Goal: Task Accomplishment & Management: Manage account settings

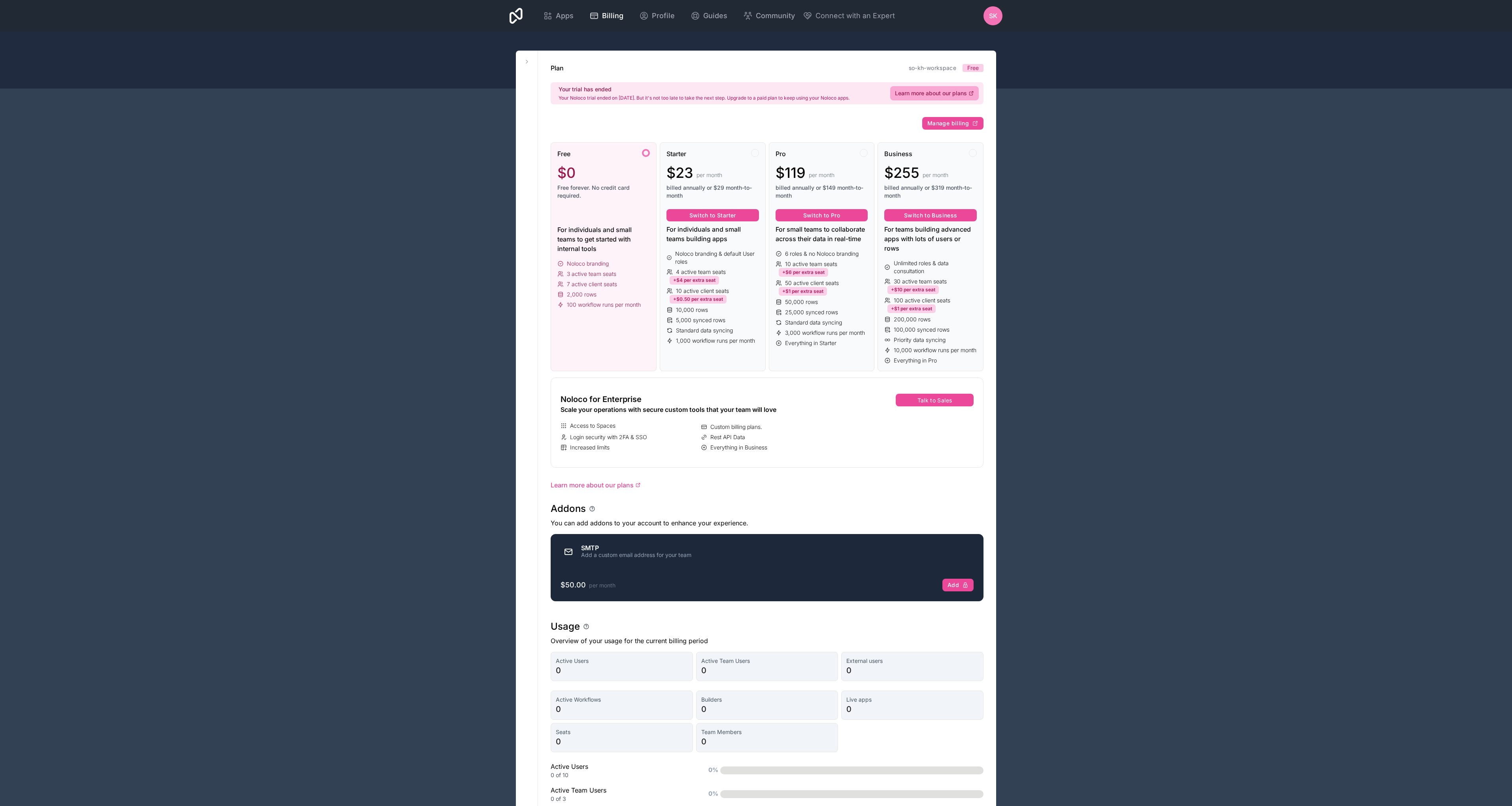
click at [989, 17] on span "sk" at bounding box center [994, 16] width 8 height 10
click at [1152, 96] on div "Apps Billing Profile Guides Community Connect with an Expert sk Billing Profile…" at bounding box center [756, 444] width 1512 height 889
click at [514, 13] on icon at bounding box center [516, 16] width 13 height 16
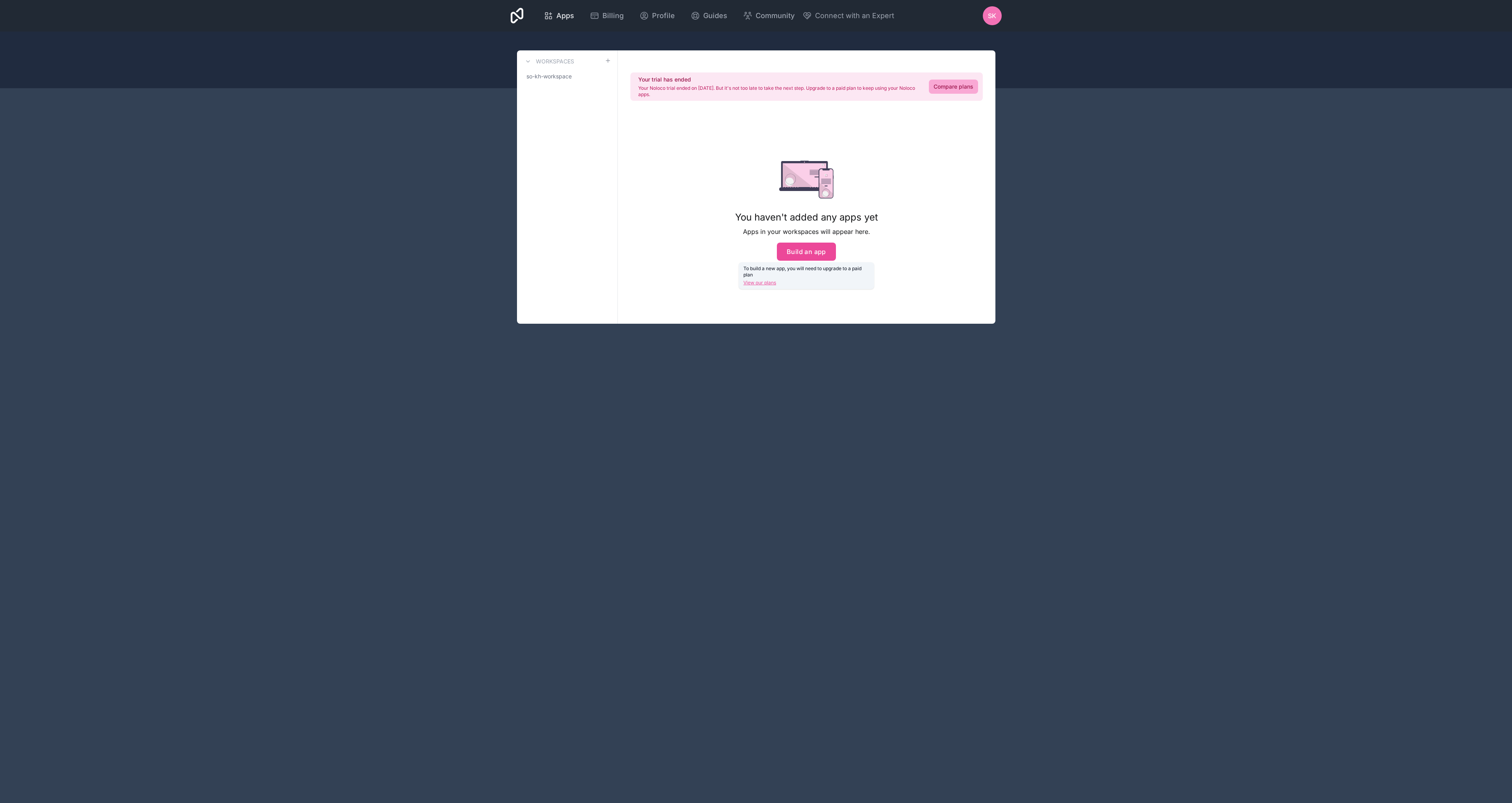
click at [569, 19] on span "Apps" at bounding box center [565, 16] width 18 height 11
click at [990, 18] on span "sk" at bounding box center [992, 16] width 8 height 10
click at [923, 119] on link "Billing" at bounding box center [941, 131] width 113 height 23
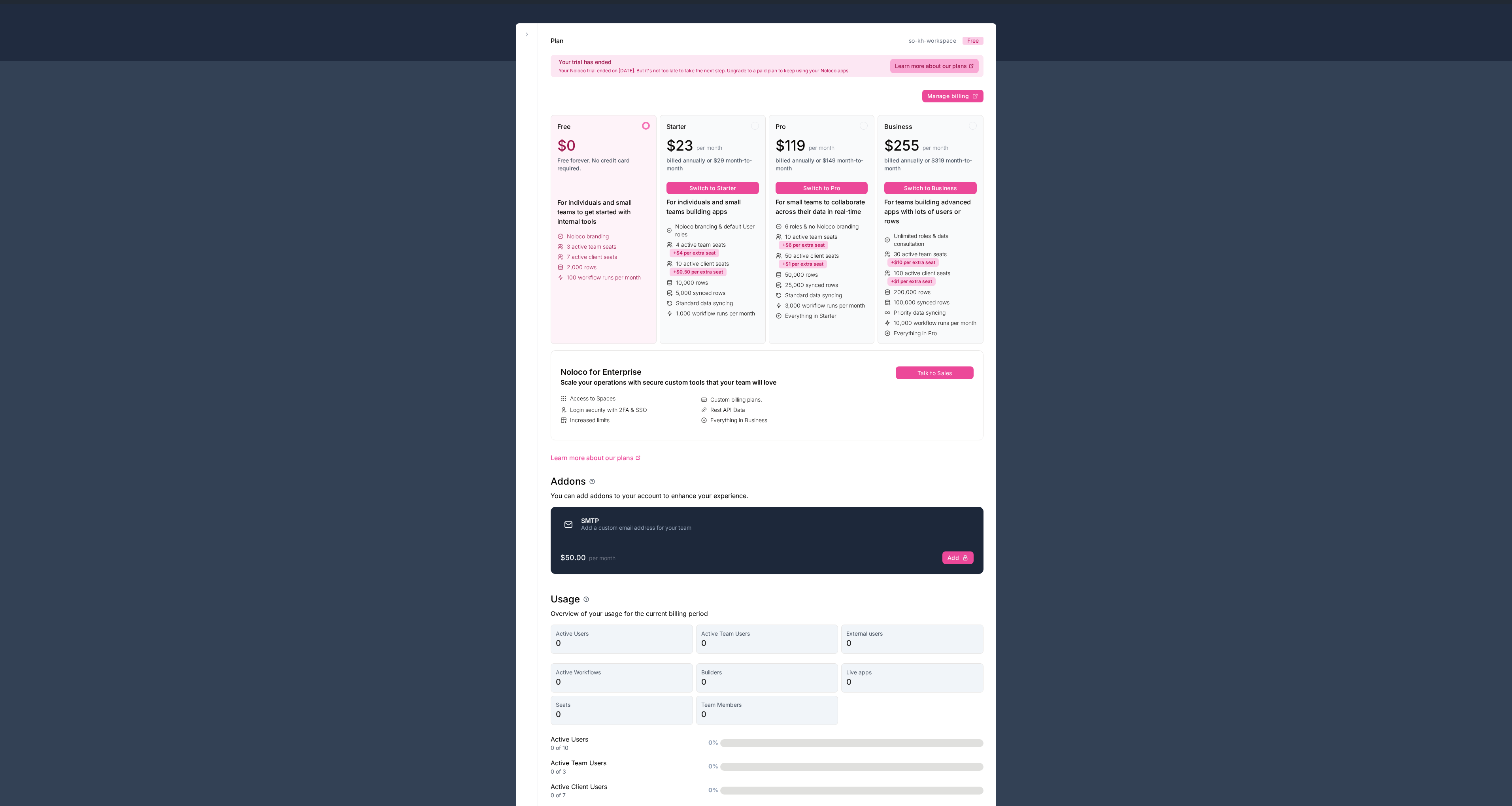
scroll to position [90, 0]
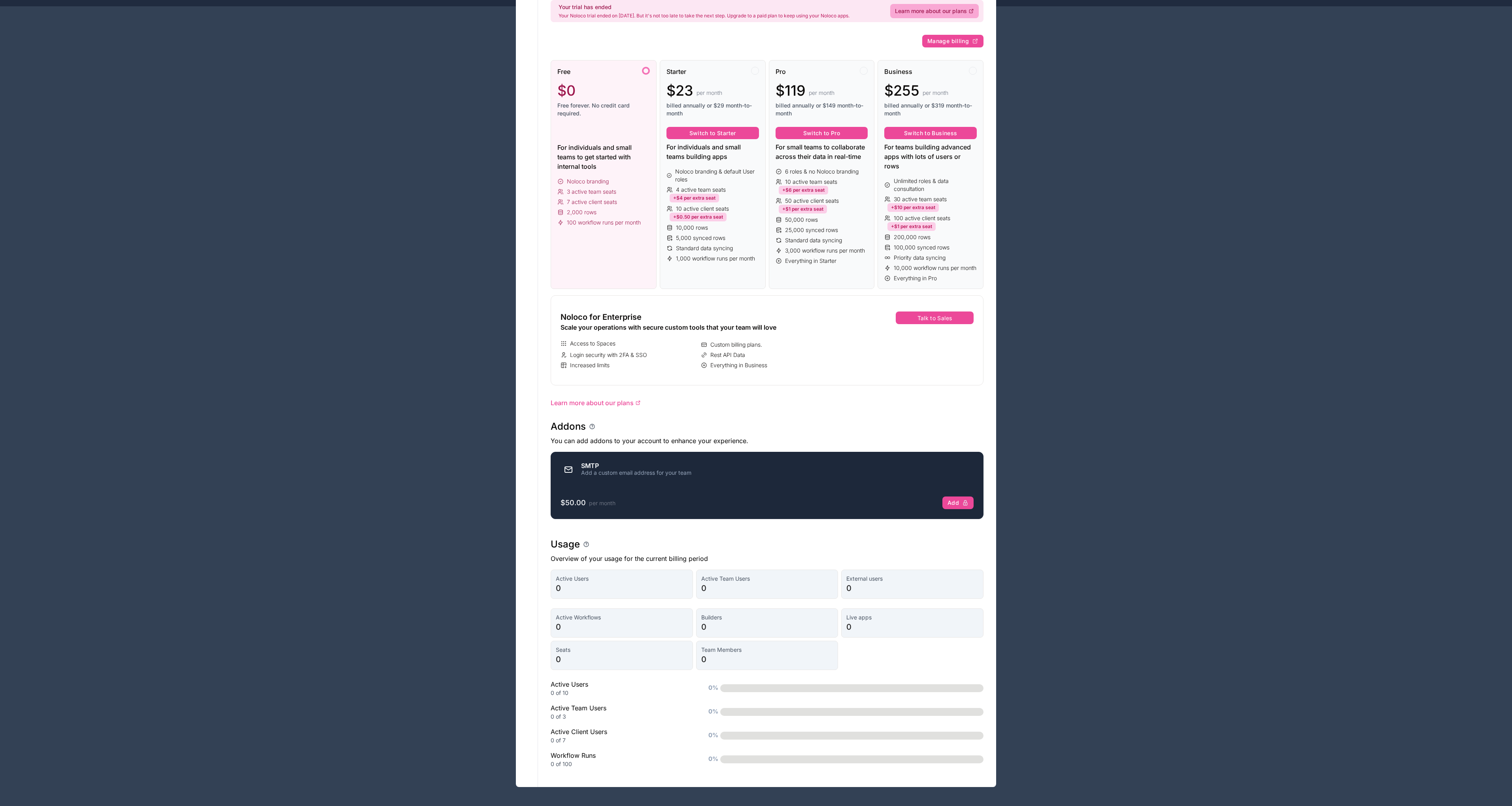
drag, startPoint x: 1429, startPoint y: 772, endPoint x: 1342, endPoint y: 736, distance: 94.2
click at [1429, 772] on div "Apps Billing Profile Guides Community Connect with an Expert sk Billing Profile…" at bounding box center [756, 362] width 1512 height 889
